Goal: Information Seeking & Learning: Learn about a topic

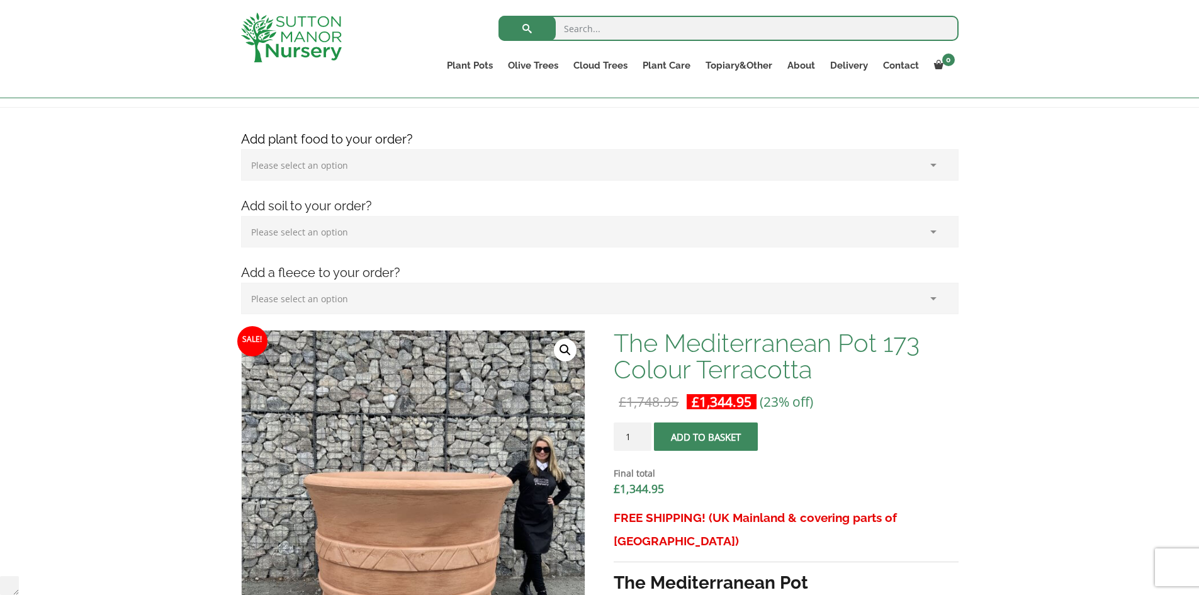
scroll to position [378, 0]
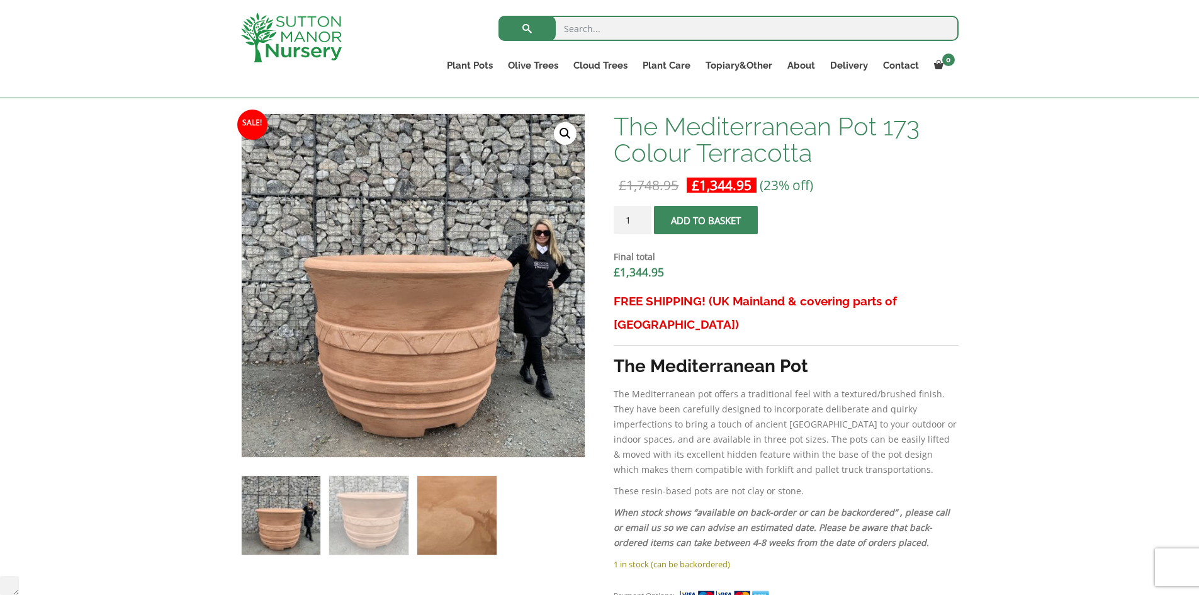
click at [427, 520] on img at bounding box center [456, 515] width 79 height 79
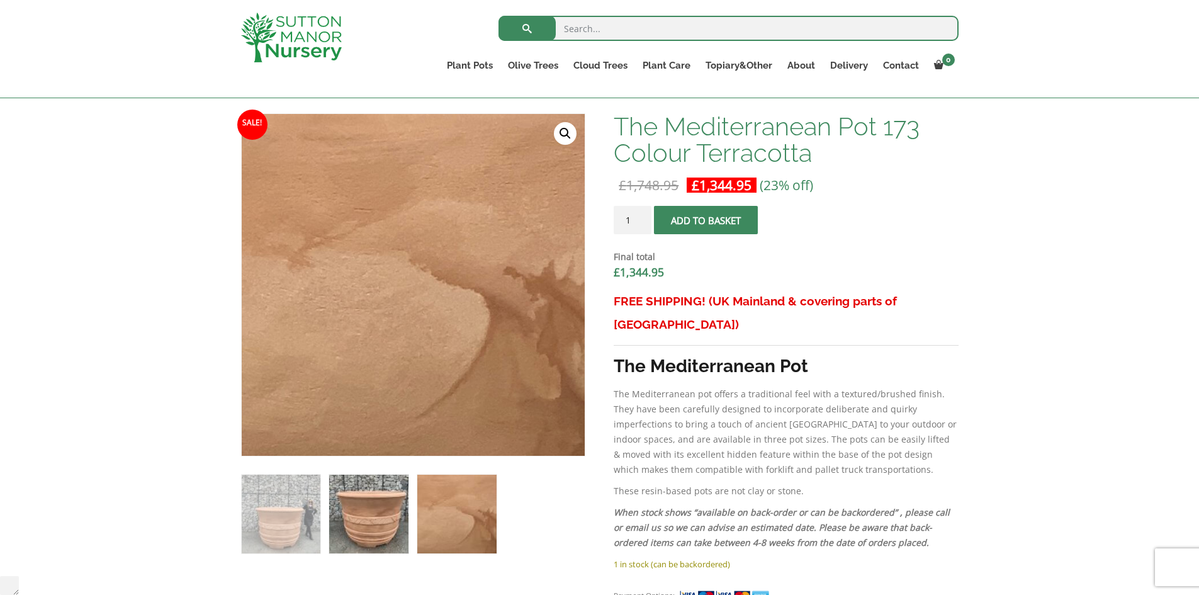
click at [369, 510] on img at bounding box center [368, 513] width 79 height 79
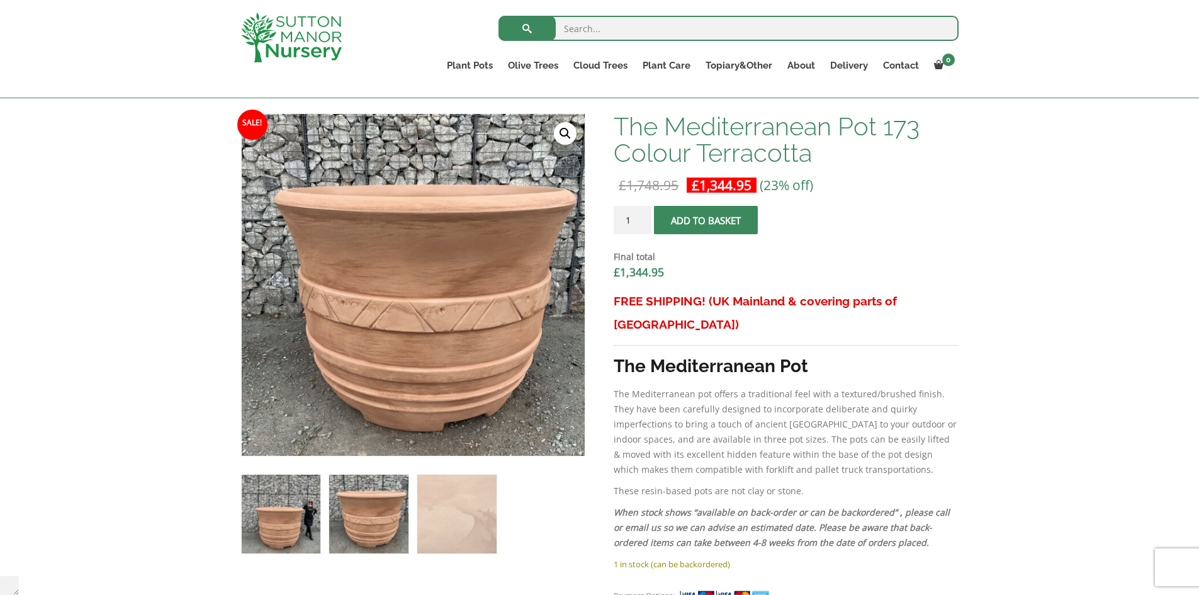
click at [318, 507] on img at bounding box center [281, 513] width 79 height 79
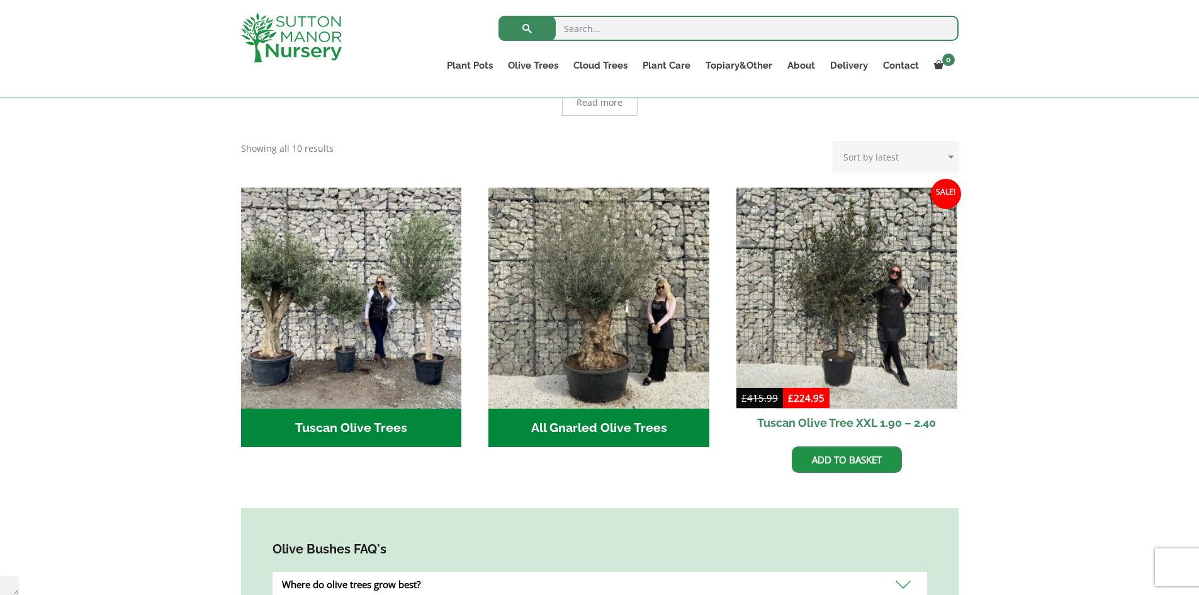
scroll to position [40365, 0]
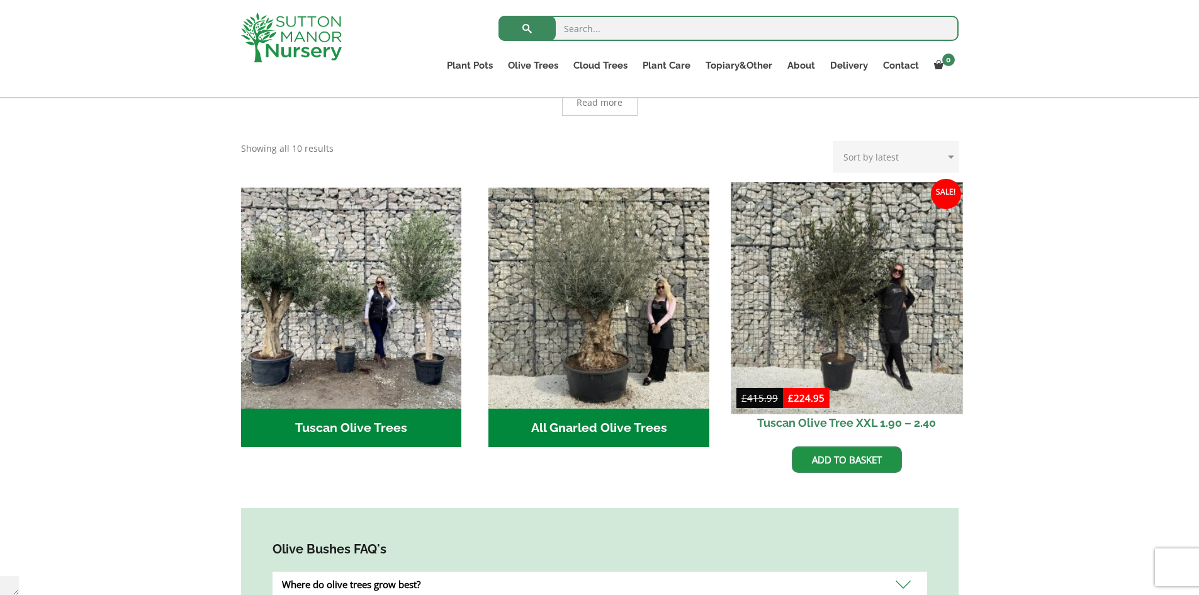
click at [877, 301] on img at bounding box center [847, 298] width 232 height 232
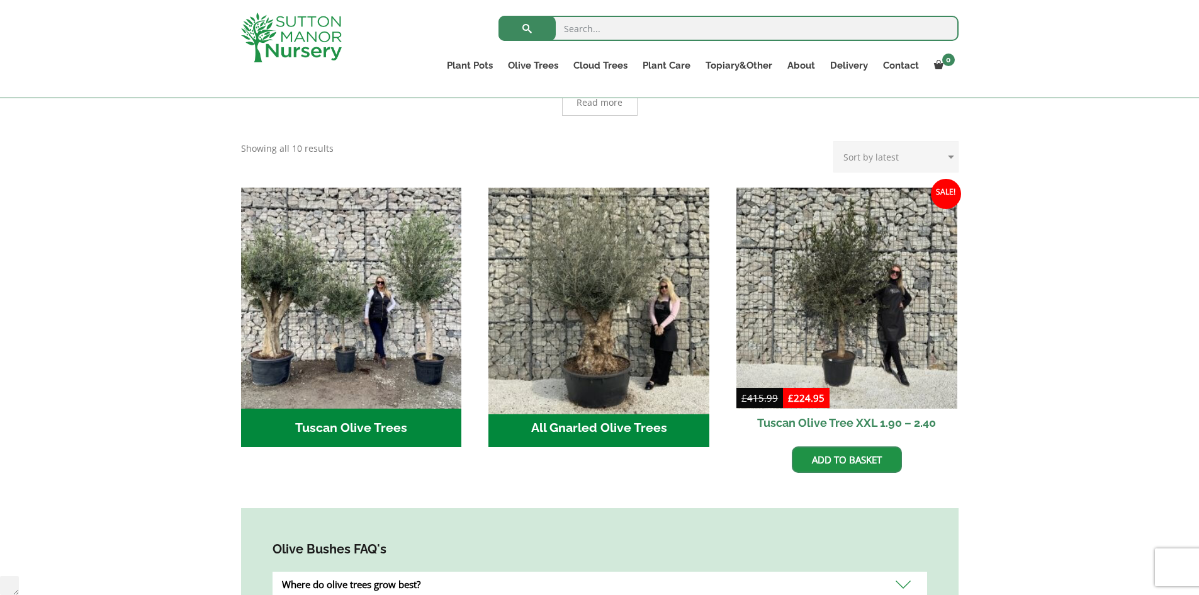
click at [624, 256] on img "Visit product category All Gnarled Olive Trees" at bounding box center [599, 298] width 232 height 232
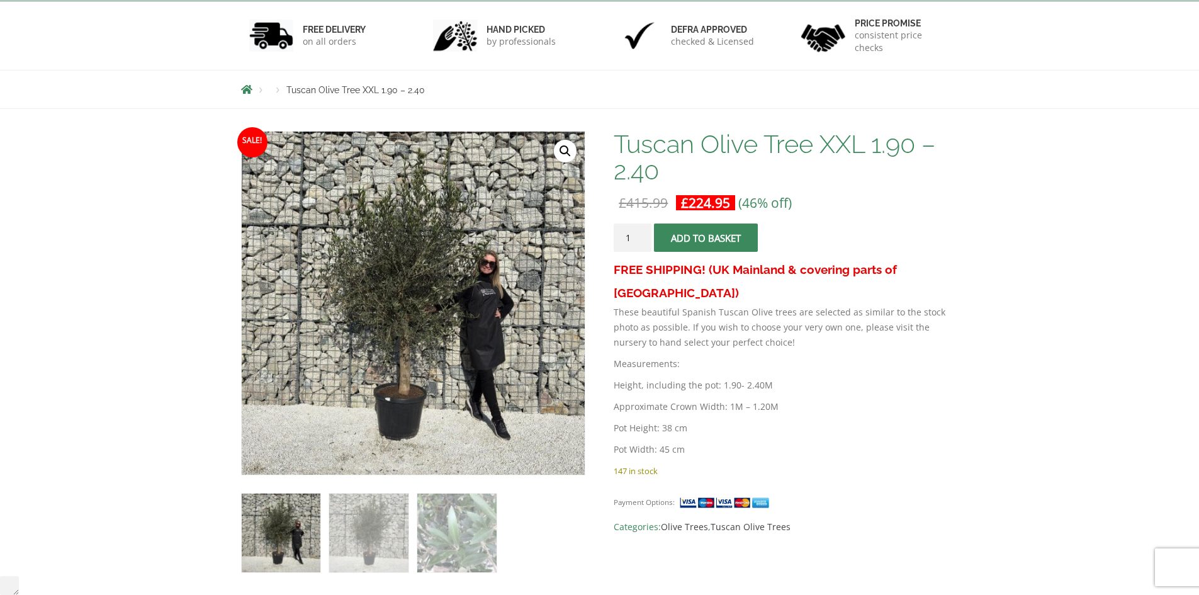
scroll to position [189, 0]
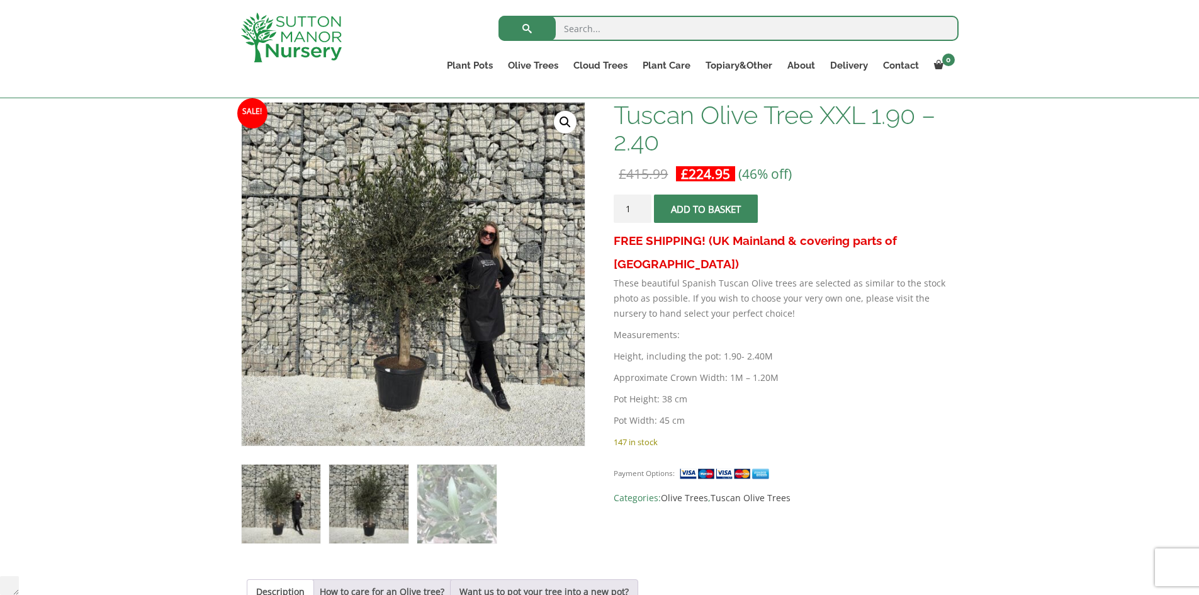
click at [376, 502] on img at bounding box center [368, 503] width 79 height 79
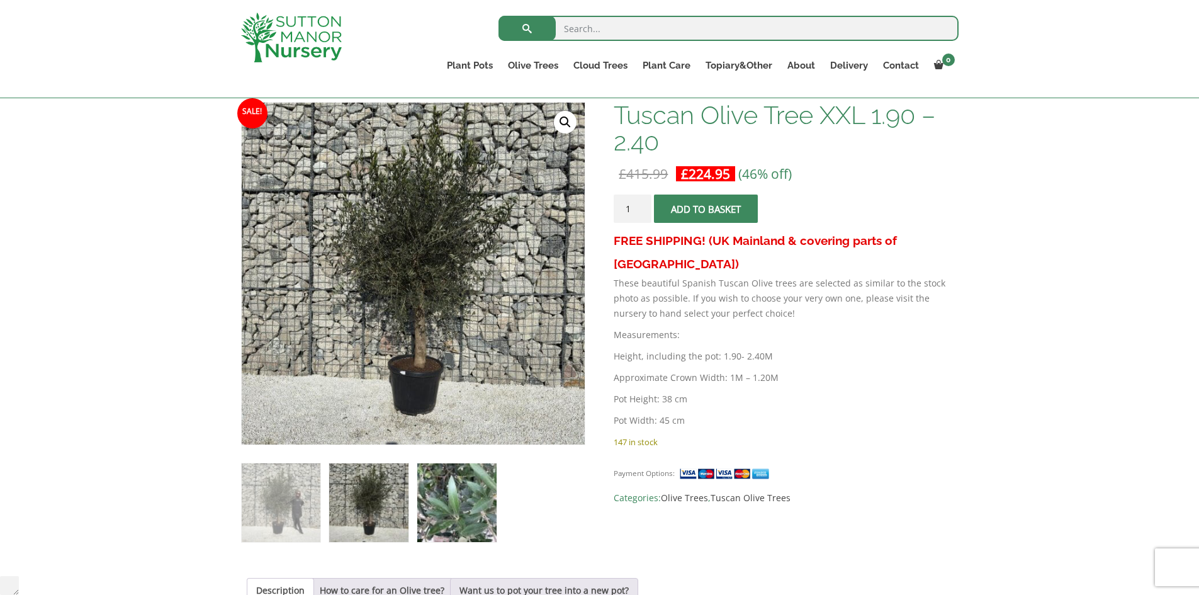
click at [452, 498] on img at bounding box center [456, 502] width 79 height 79
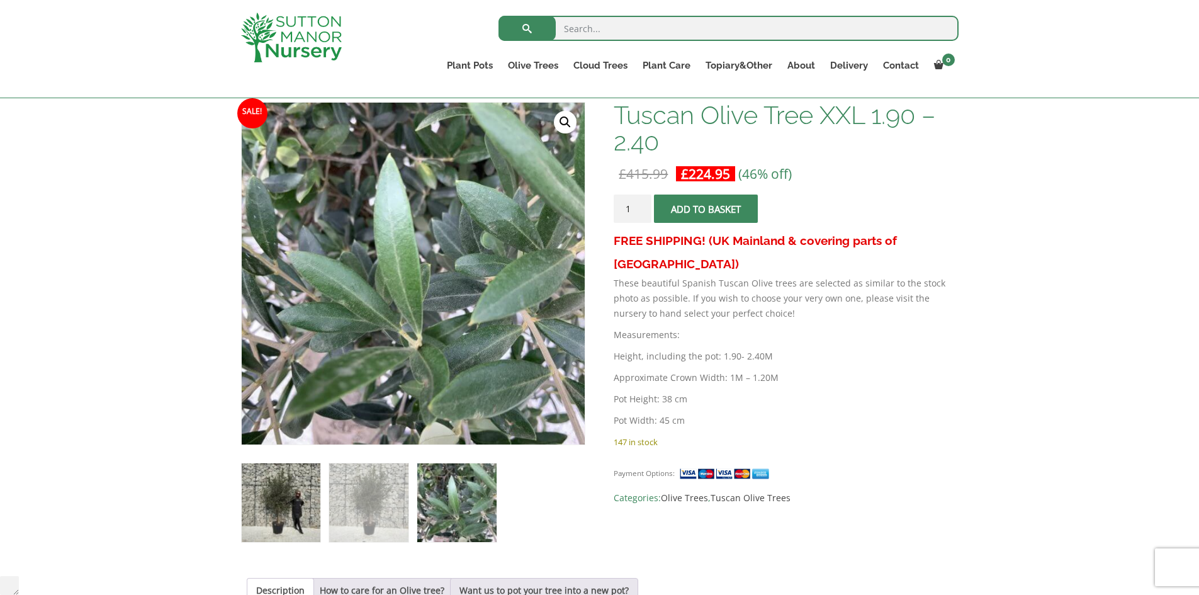
click at [305, 495] on img at bounding box center [281, 502] width 79 height 79
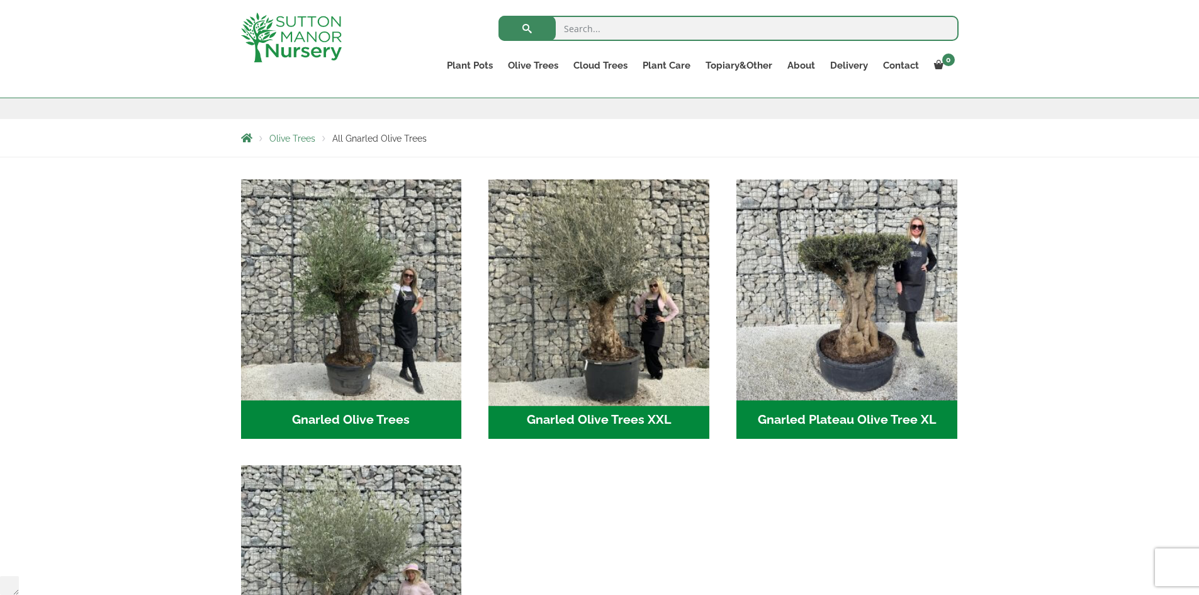
scroll to position [189, 0]
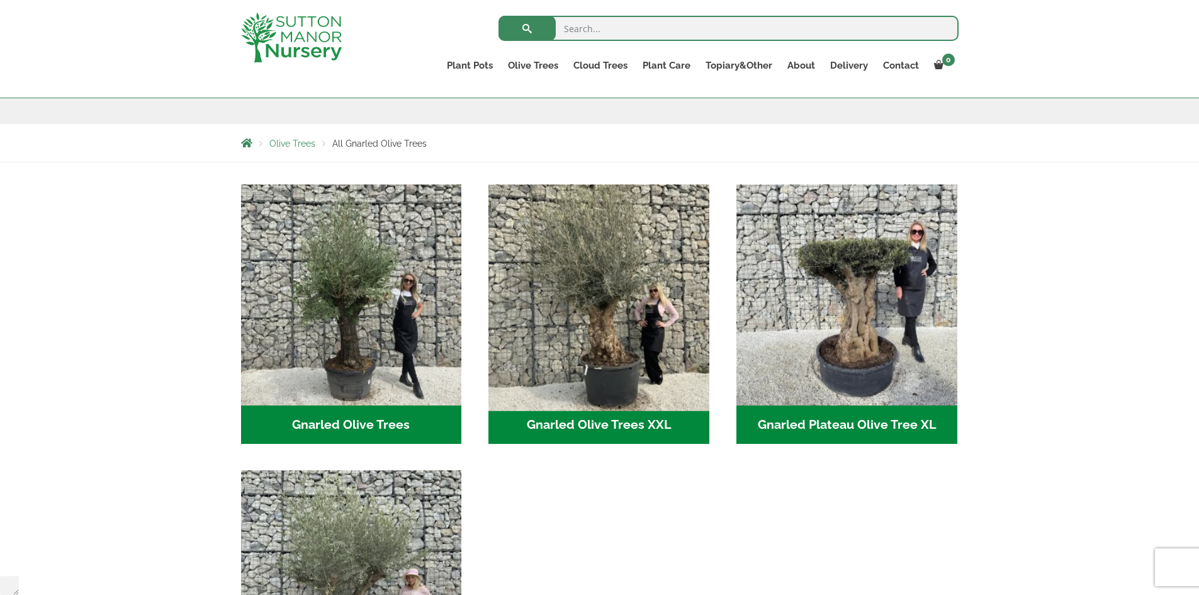
click at [629, 303] on img "Visit product category Gnarled Olive Trees XXL" at bounding box center [599, 295] width 232 height 232
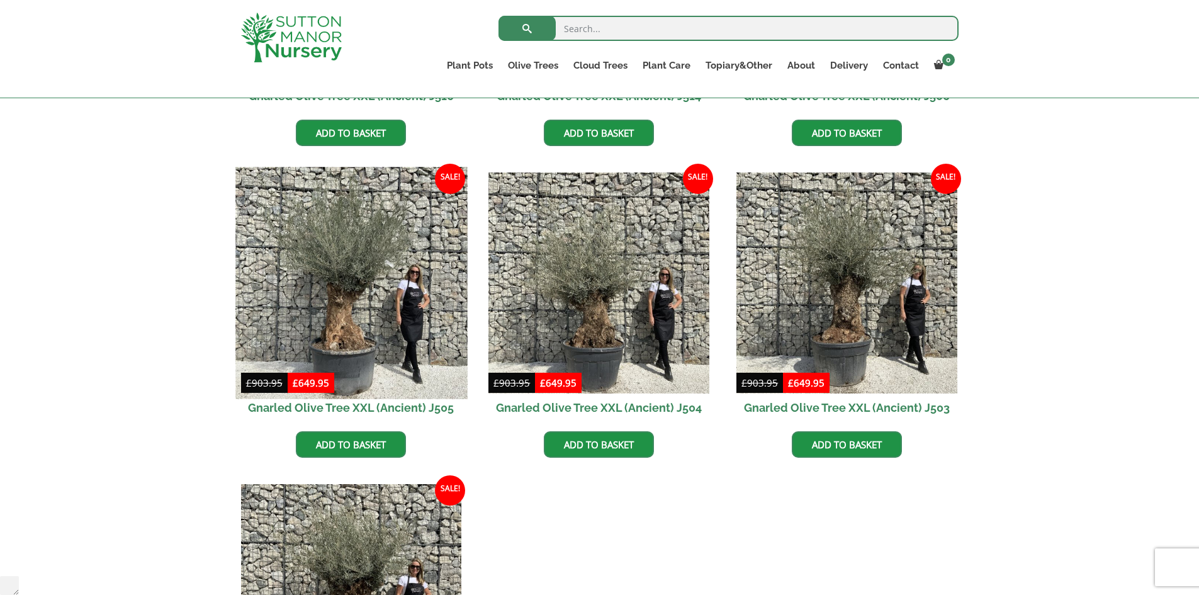
scroll to position [1928, 0]
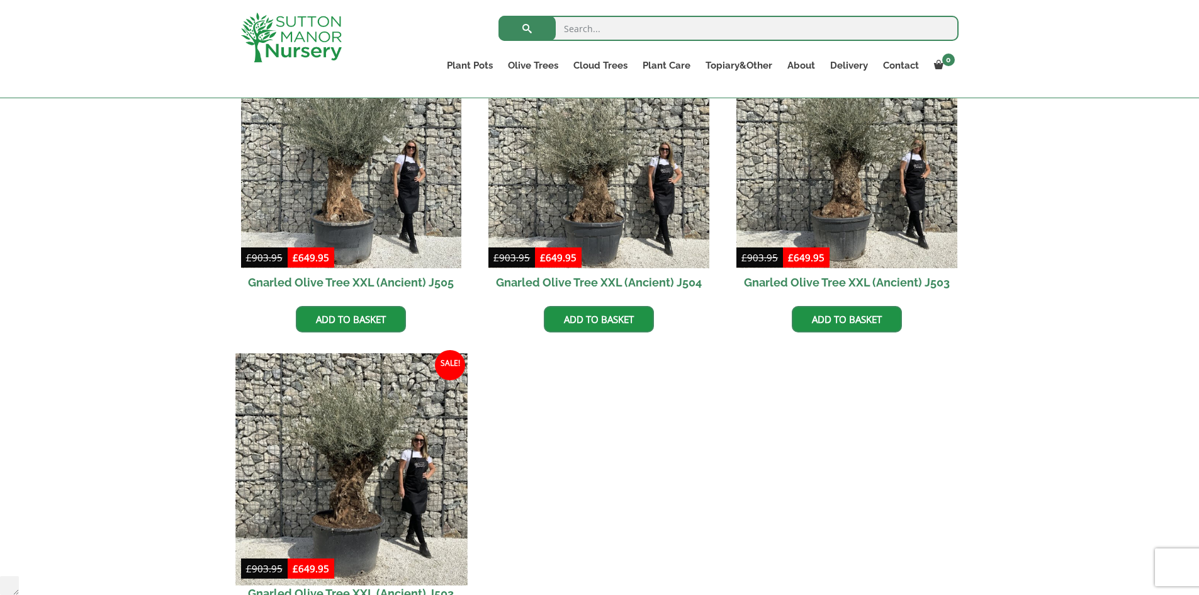
click at [356, 443] on img at bounding box center [351, 469] width 232 height 232
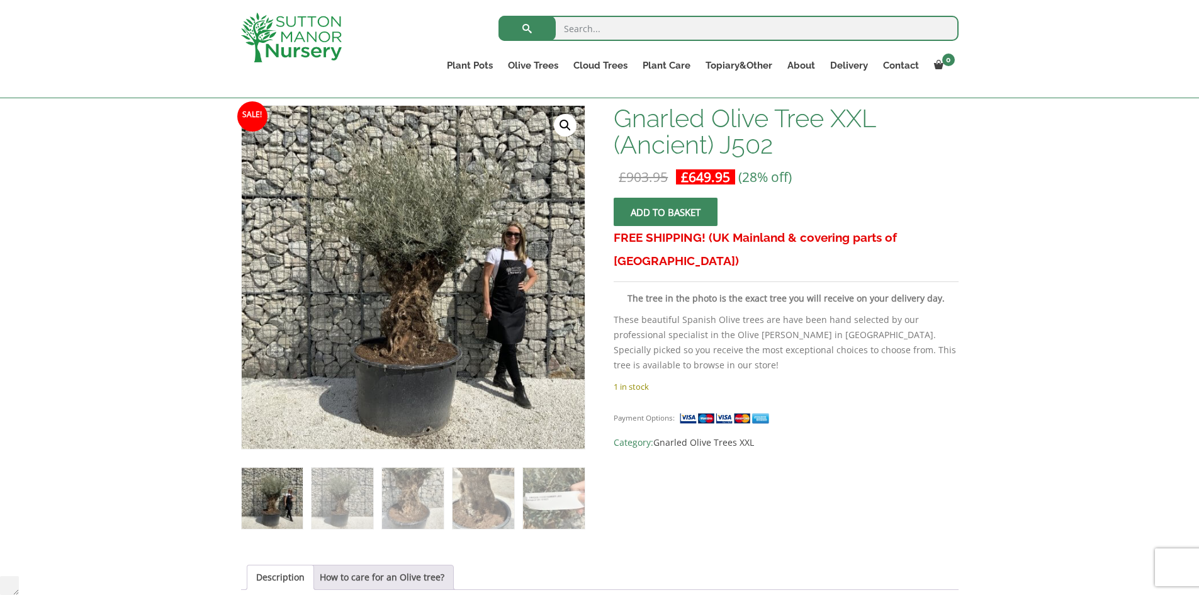
scroll to position [315, 0]
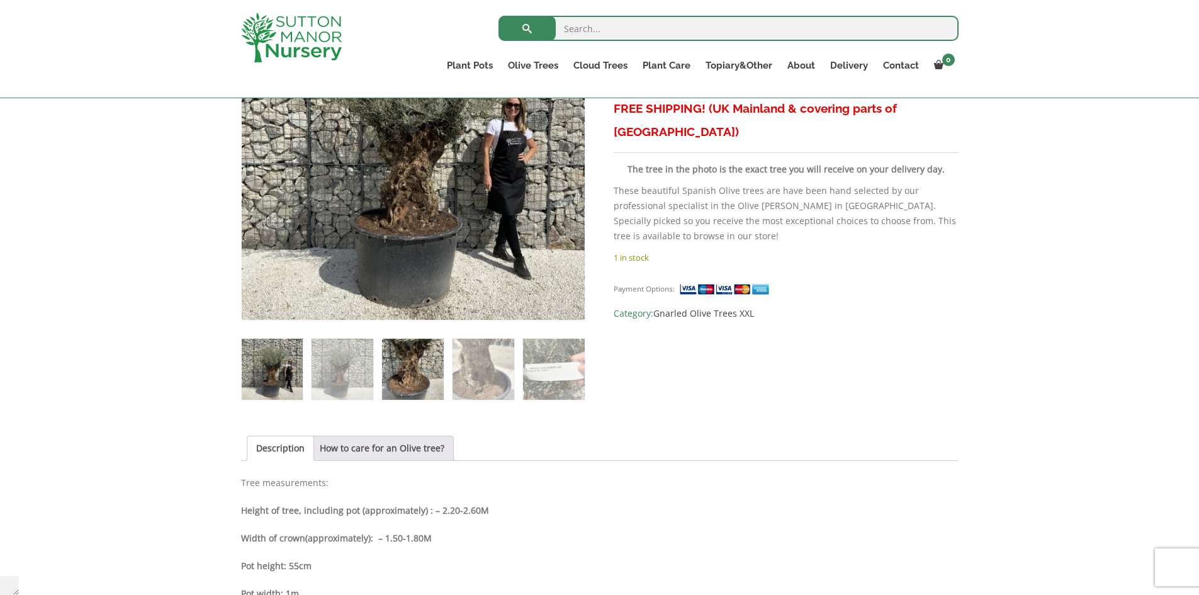
click at [405, 390] on img at bounding box center [412, 369] width 61 height 61
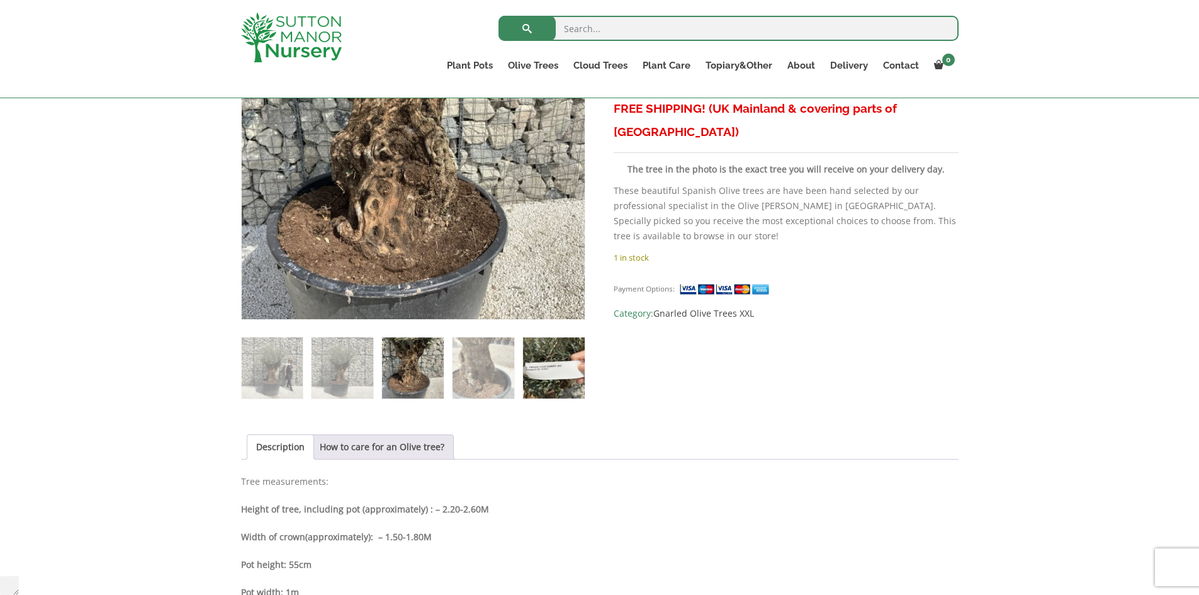
click at [539, 370] on img at bounding box center [553, 367] width 61 height 61
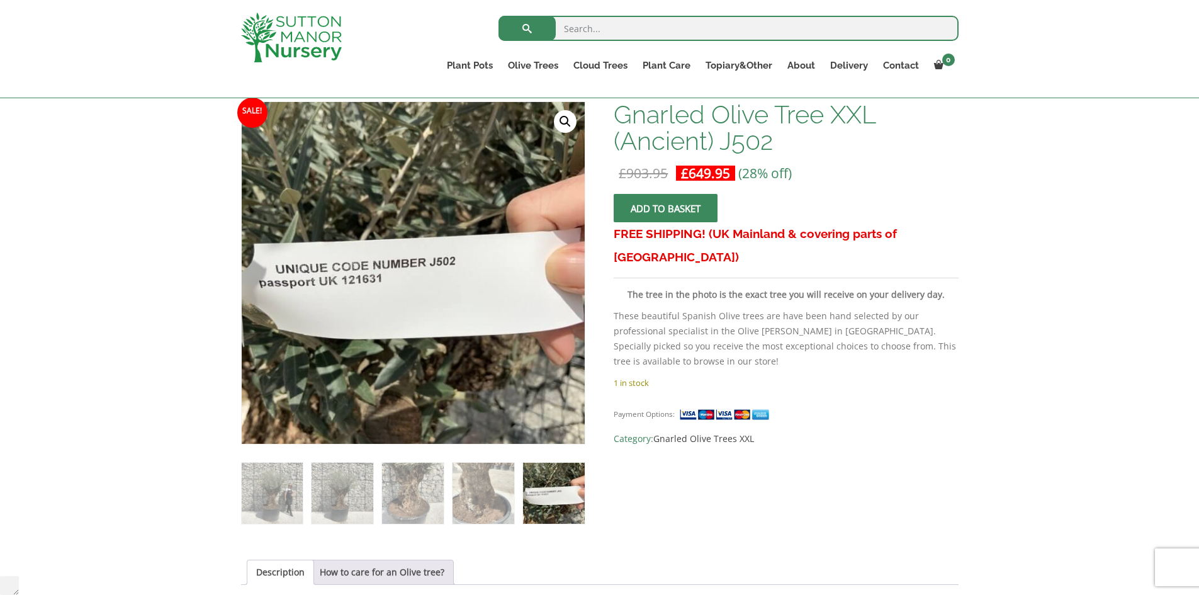
scroll to position [189, 0]
click at [487, 482] on img at bounding box center [482, 493] width 61 height 61
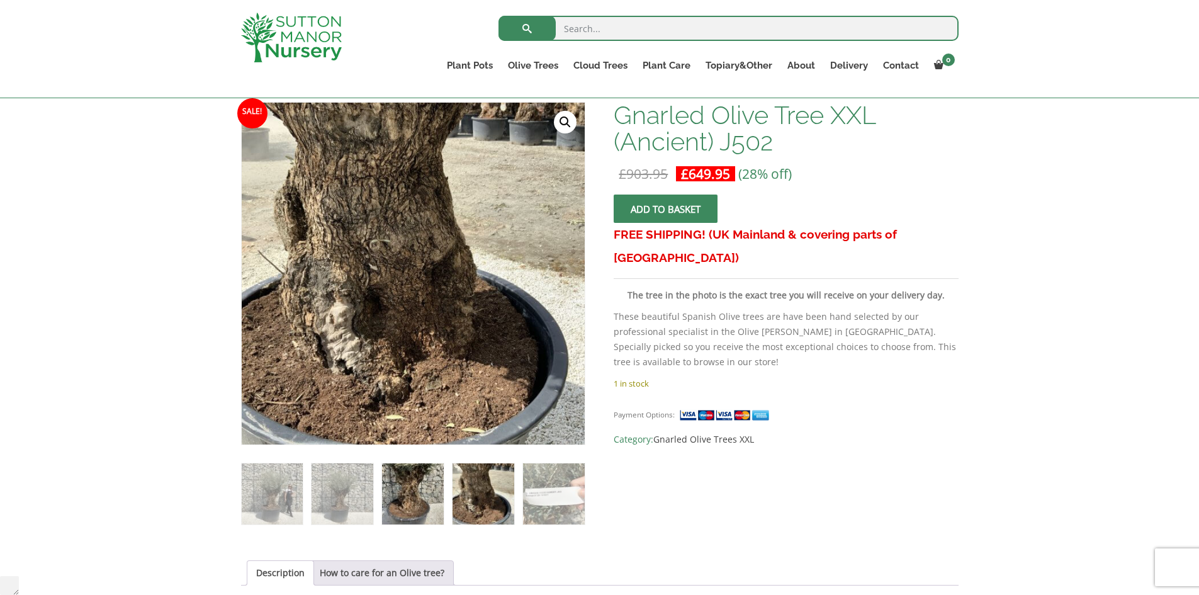
click at [398, 476] on img at bounding box center [412, 493] width 61 height 61
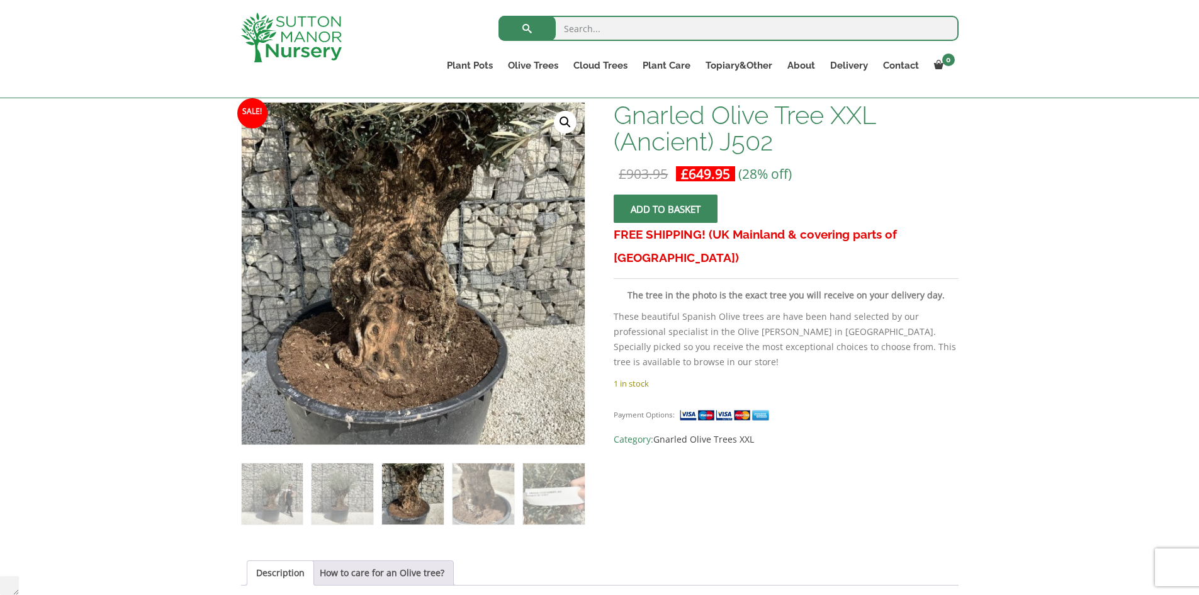
click at [308, 495] on ol at bounding box center [413, 485] width 344 height 80
click at [317, 495] on img at bounding box center [341, 493] width 61 height 61
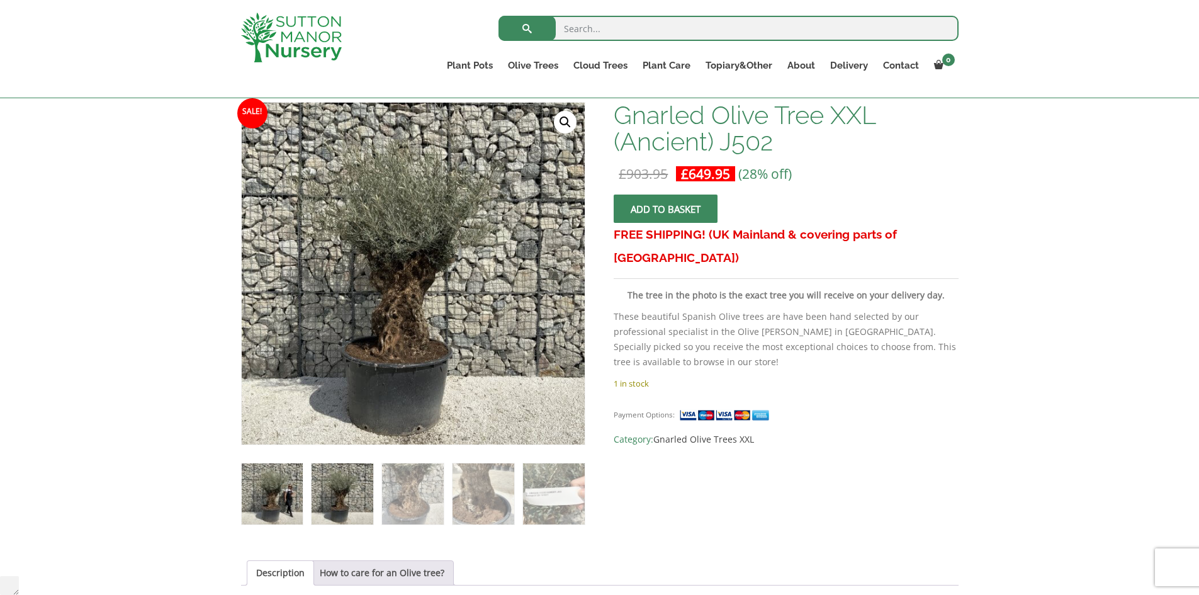
click at [267, 495] on img at bounding box center [272, 493] width 61 height 61
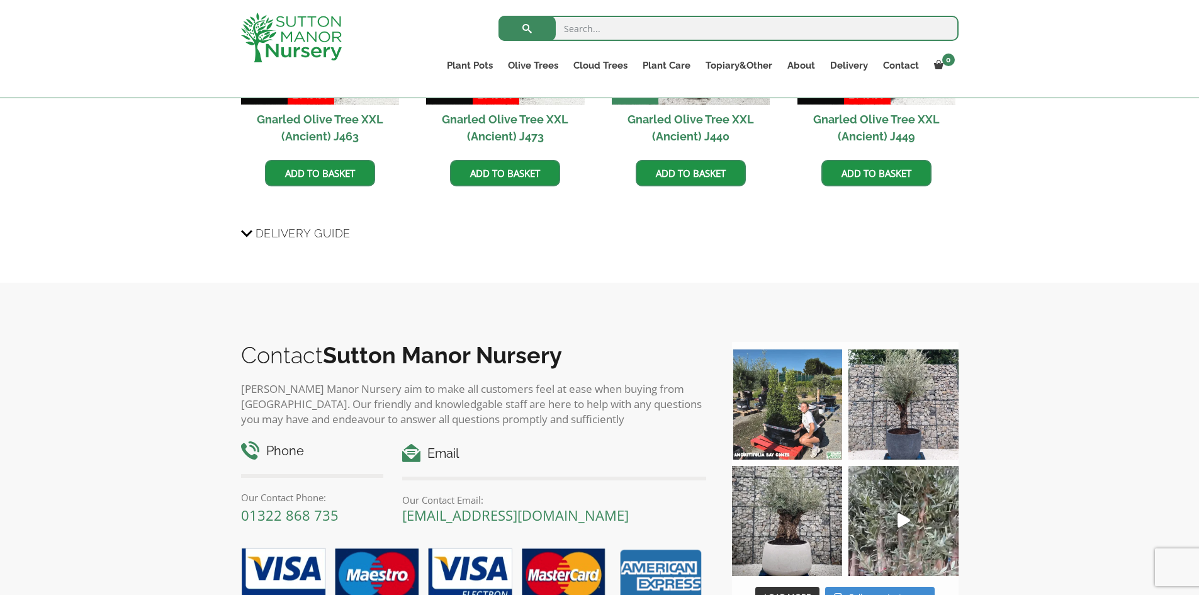
scroll to position [1044, 0]
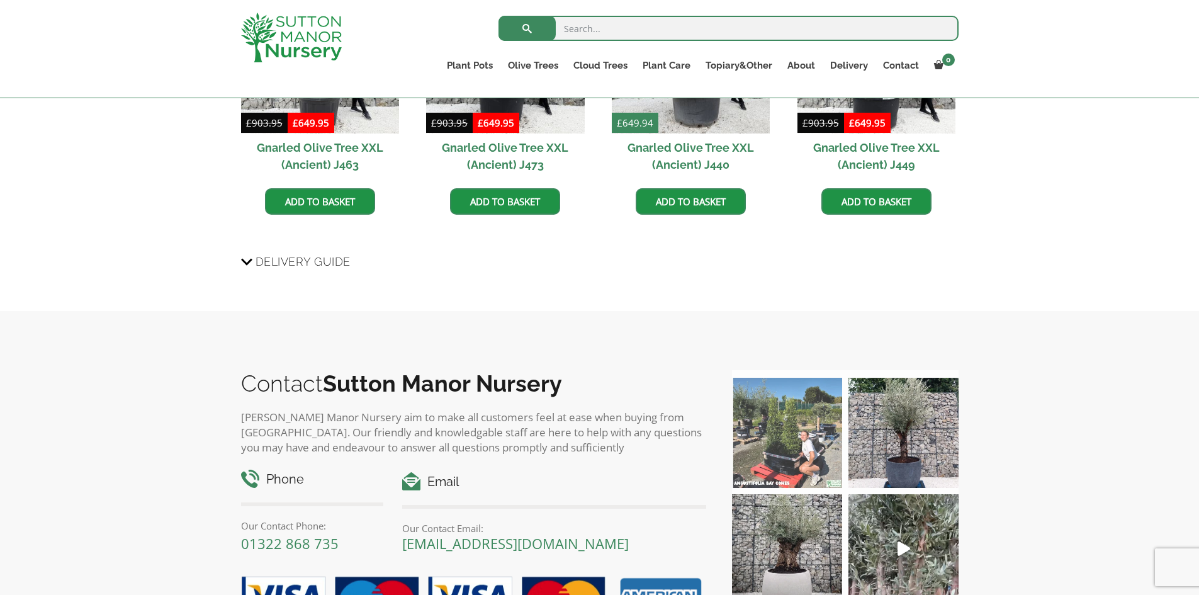
click at [773, 403] on img at bounding box center [787, 433] width 110 height 110
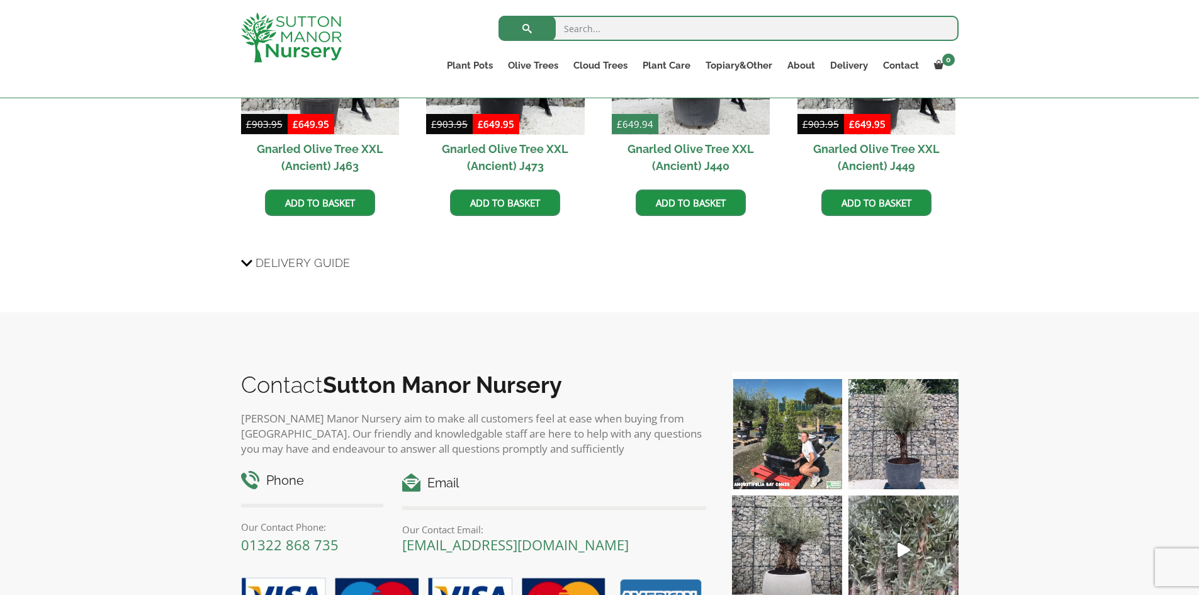
scroll to position [1045, 0]
